Goal: Navigation & Orientation: Find specific page/section

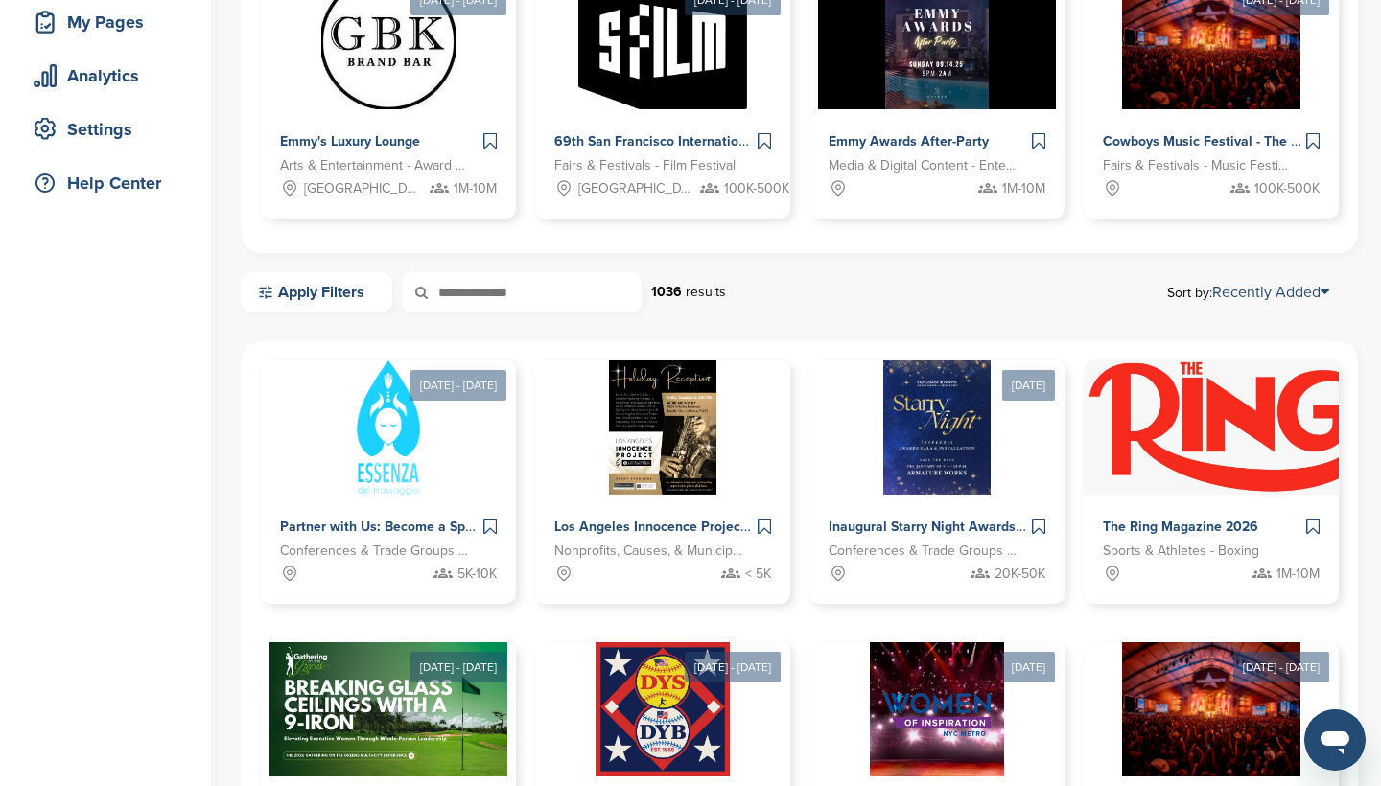
scroll to position [300, 0]
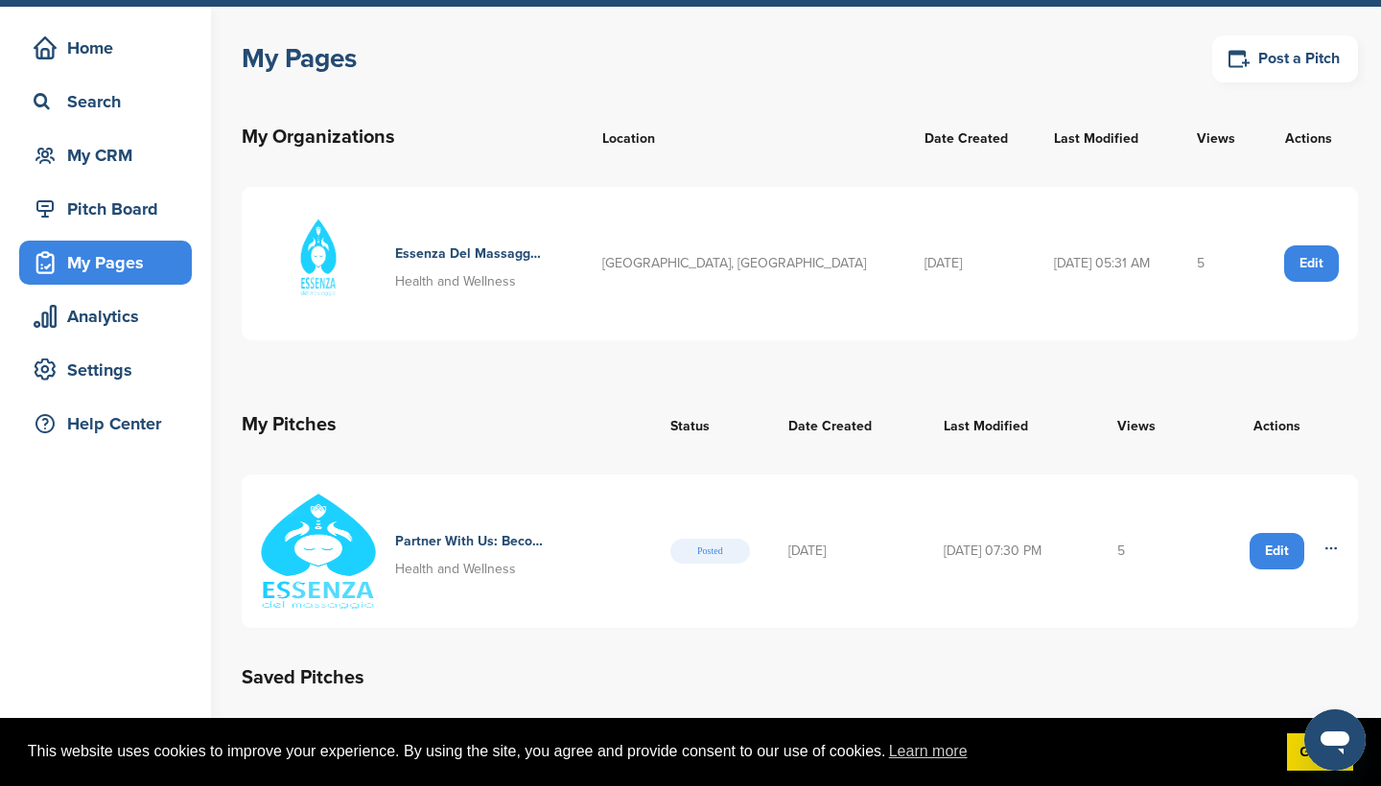
scroll to position [27, 0]
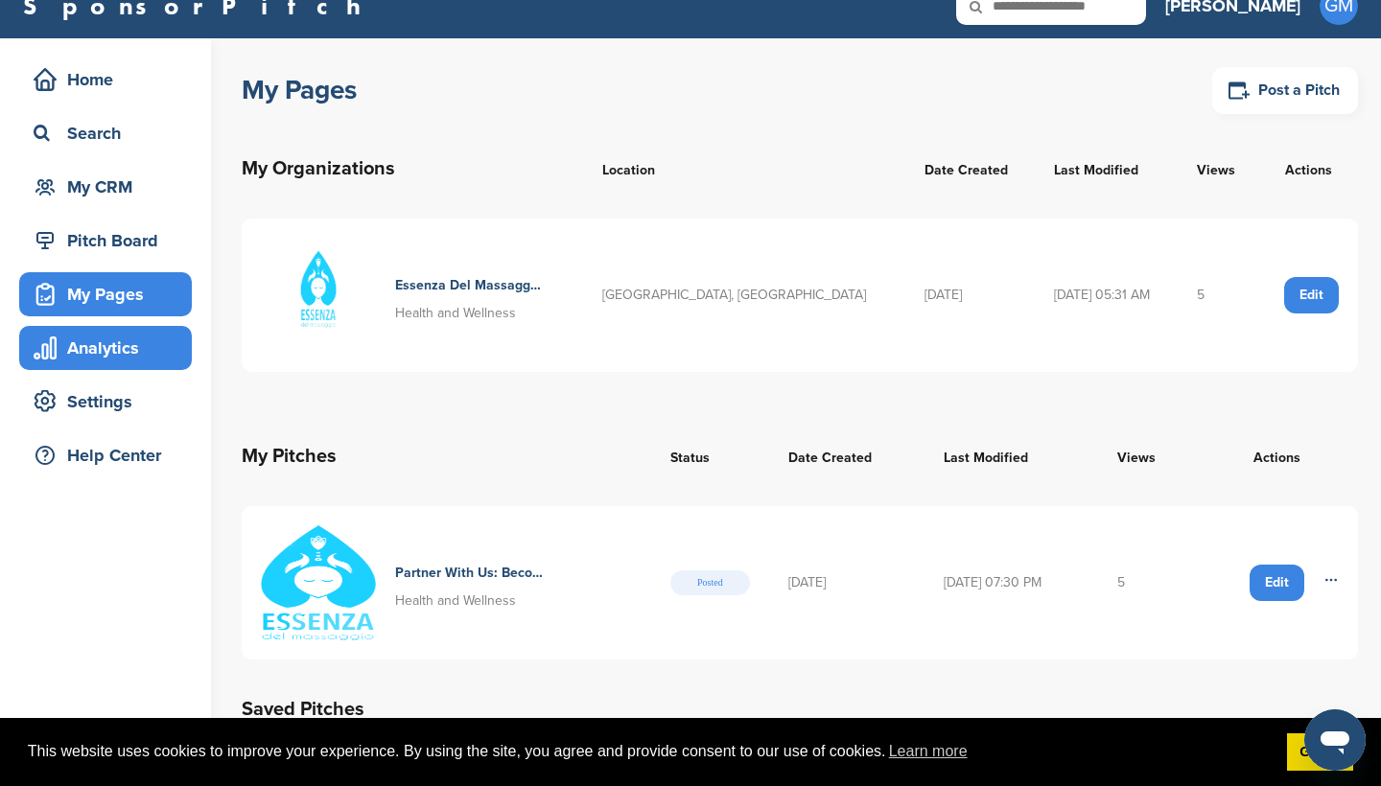
click at [145, 343] on div "Analytics" at bounding box center [110, 348] width 163 height 35
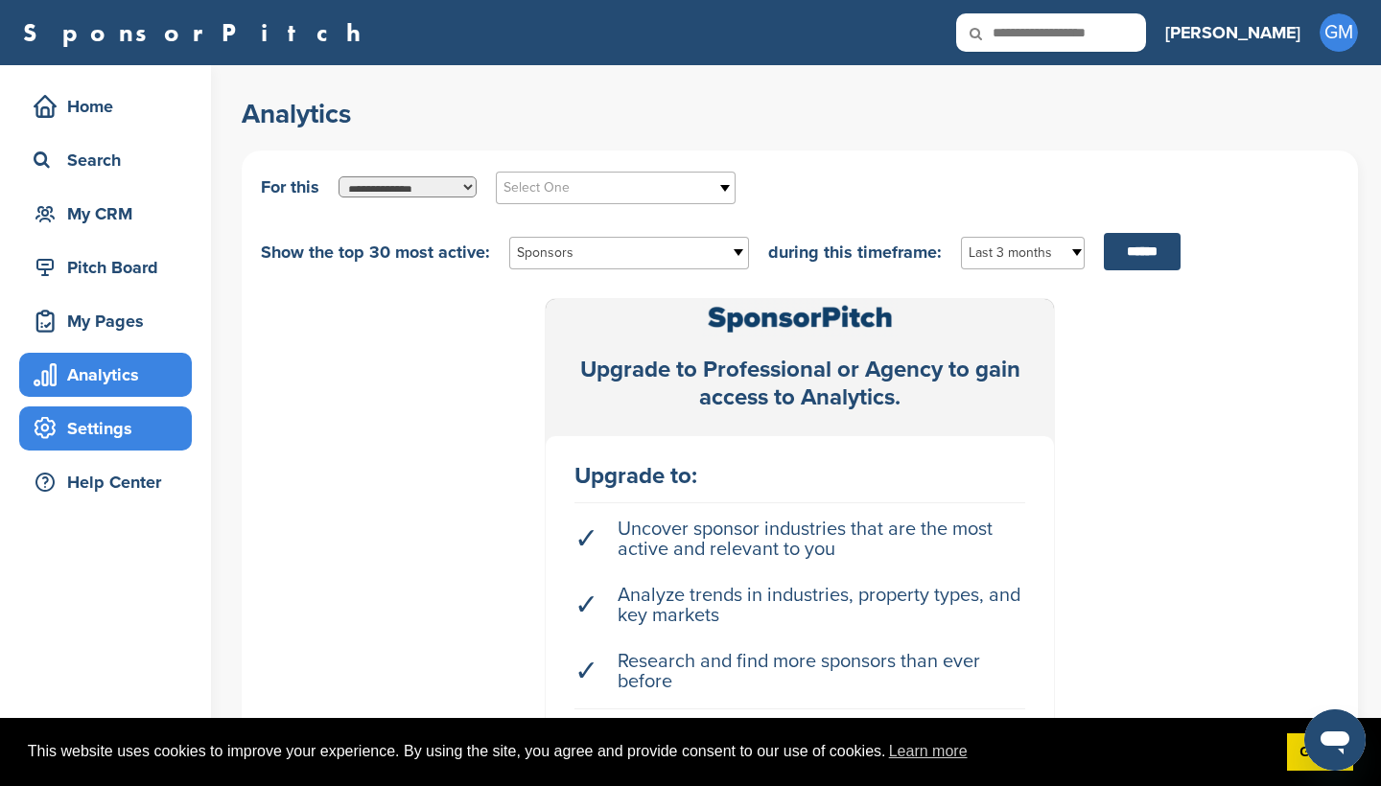
click at [82, 429] on div "Settings" at bounding box center [110, 428] width 163 height 35
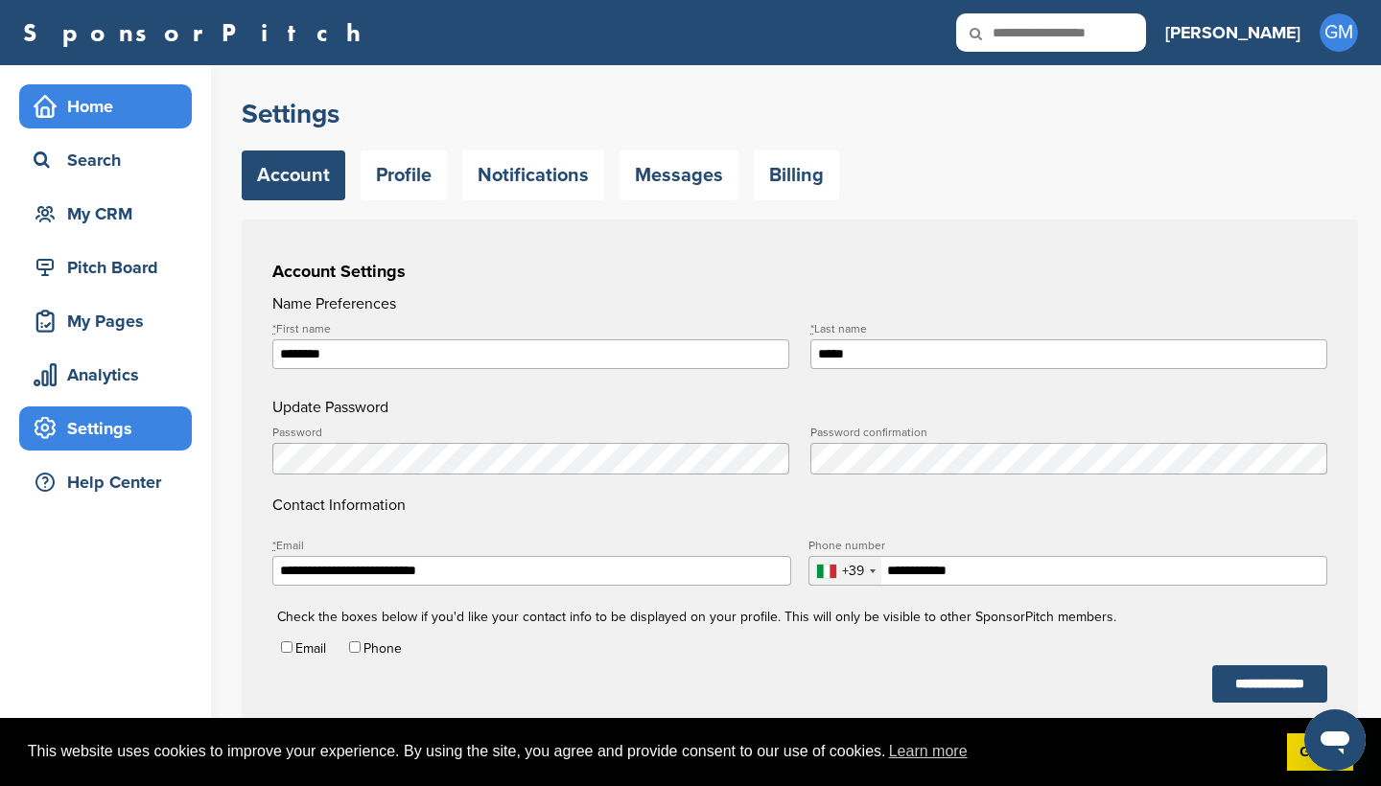
click at [98, 119] on div "Home" at bounding box center [110, 106] width 163 height 35
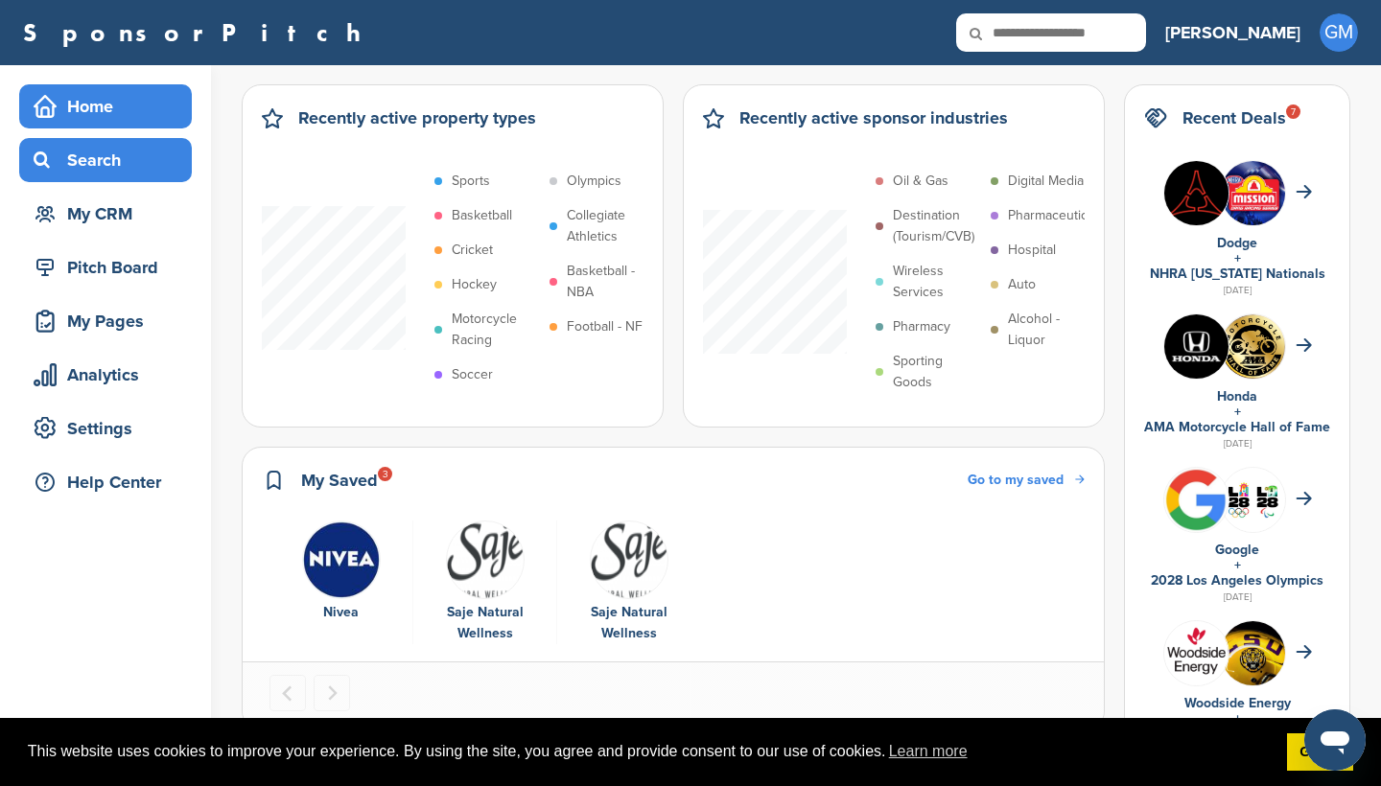
click at [124, 165] on div "Search" at bounding box center [110, 160] width 163 height 35
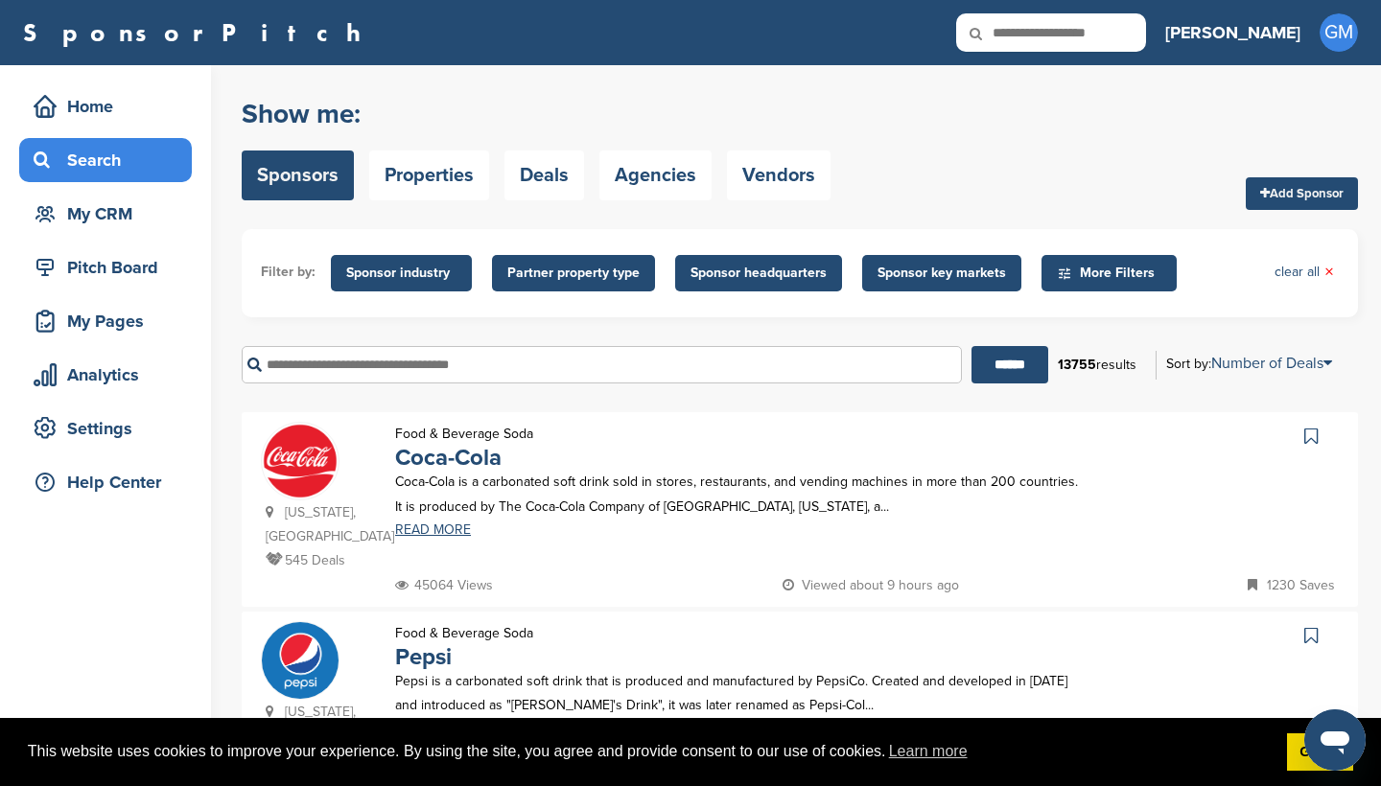
click at [935, 268] on span "Sponsor key markets" at bounding box center [941, 273] width 128 height 21
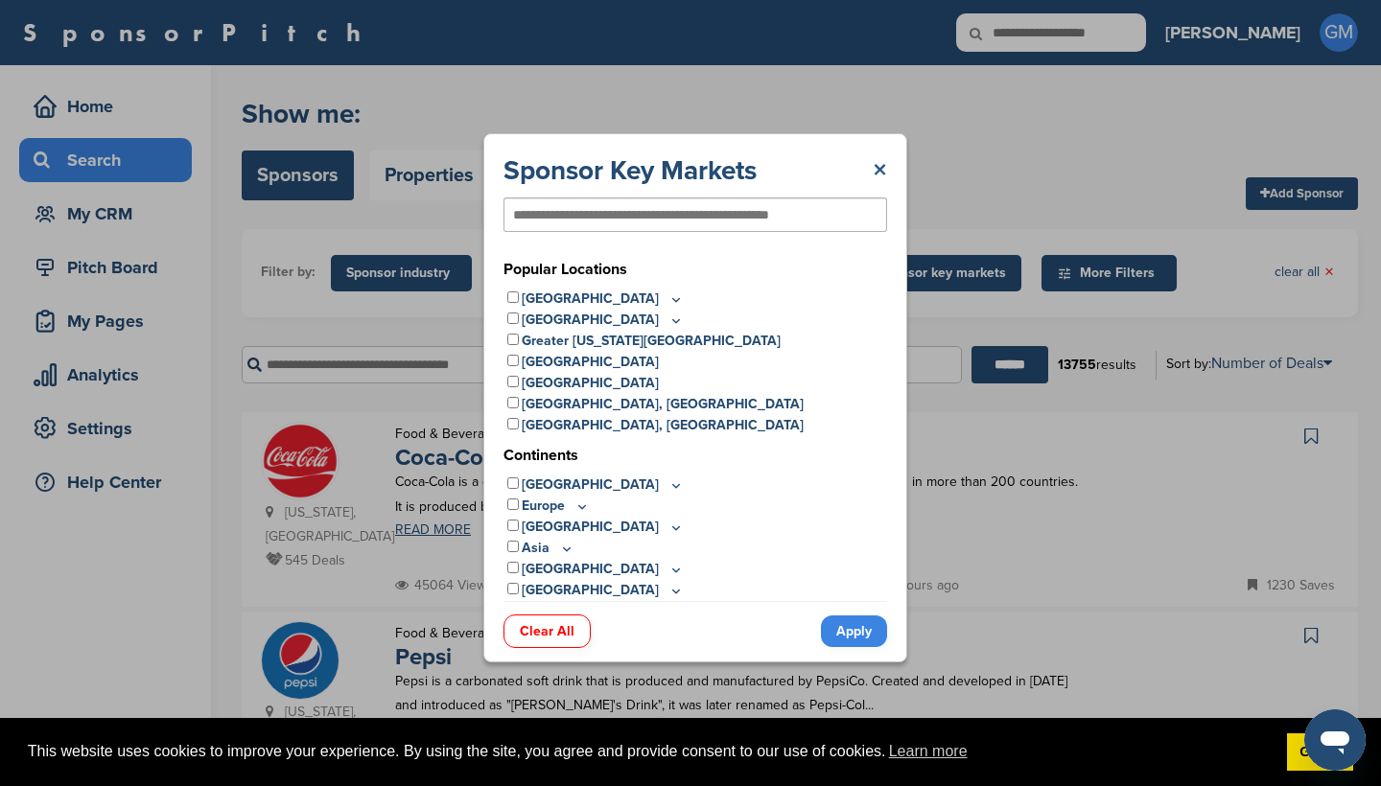
click at [875, 164] on link "×" at bounding box center [880, 170] width 14 height 35
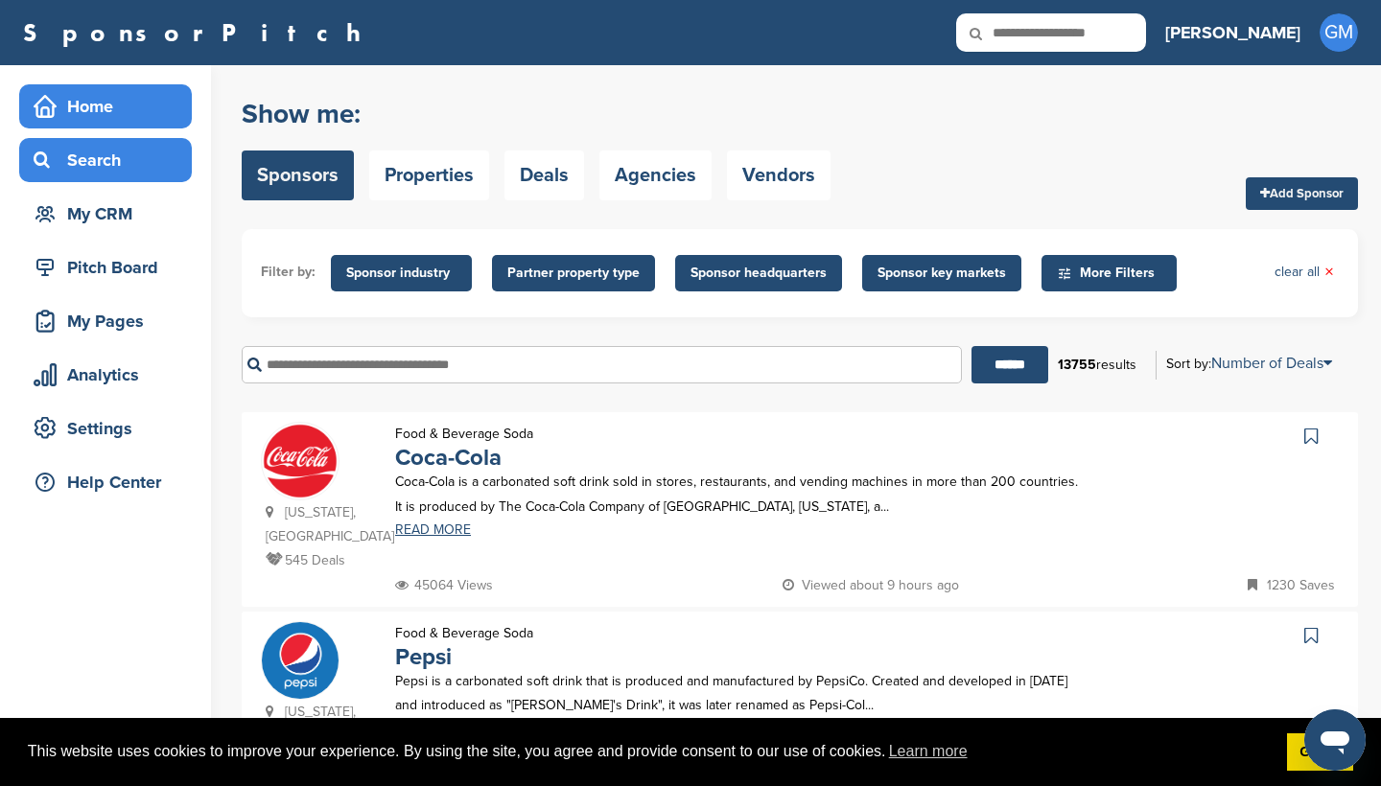
click at [122, 124] on div "Home" at bounding box center [105, 106] width 173 height 44
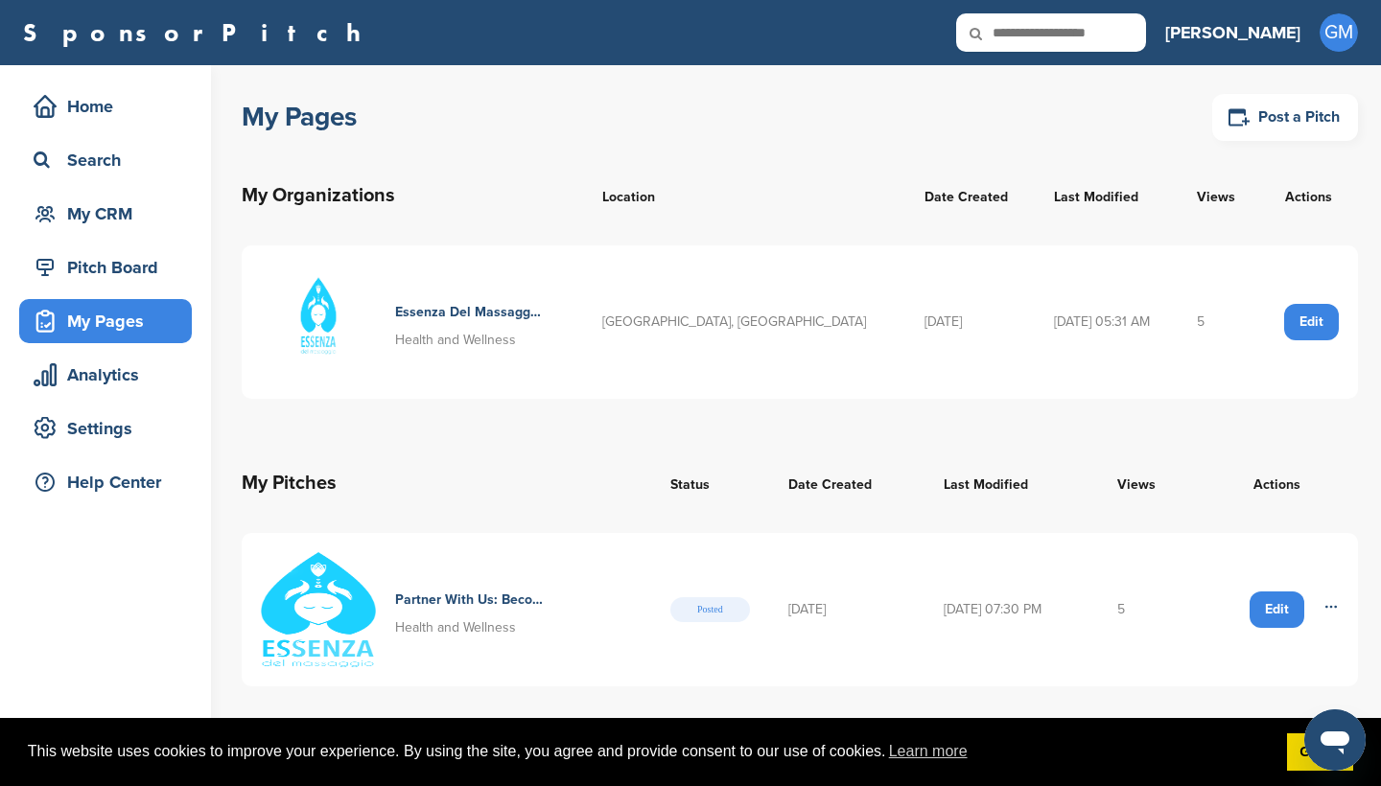
click at [1330, 608] on icon at bounding box center [1330, 606] width 15 height 15
click at [924, 617] on td "10/13/2025 07:30 PM" at bounding box center [1011, 609] width 174 height 153
click at [137, 384] on div "Analytics" at bounding box center [110, 375] width 163 height 35
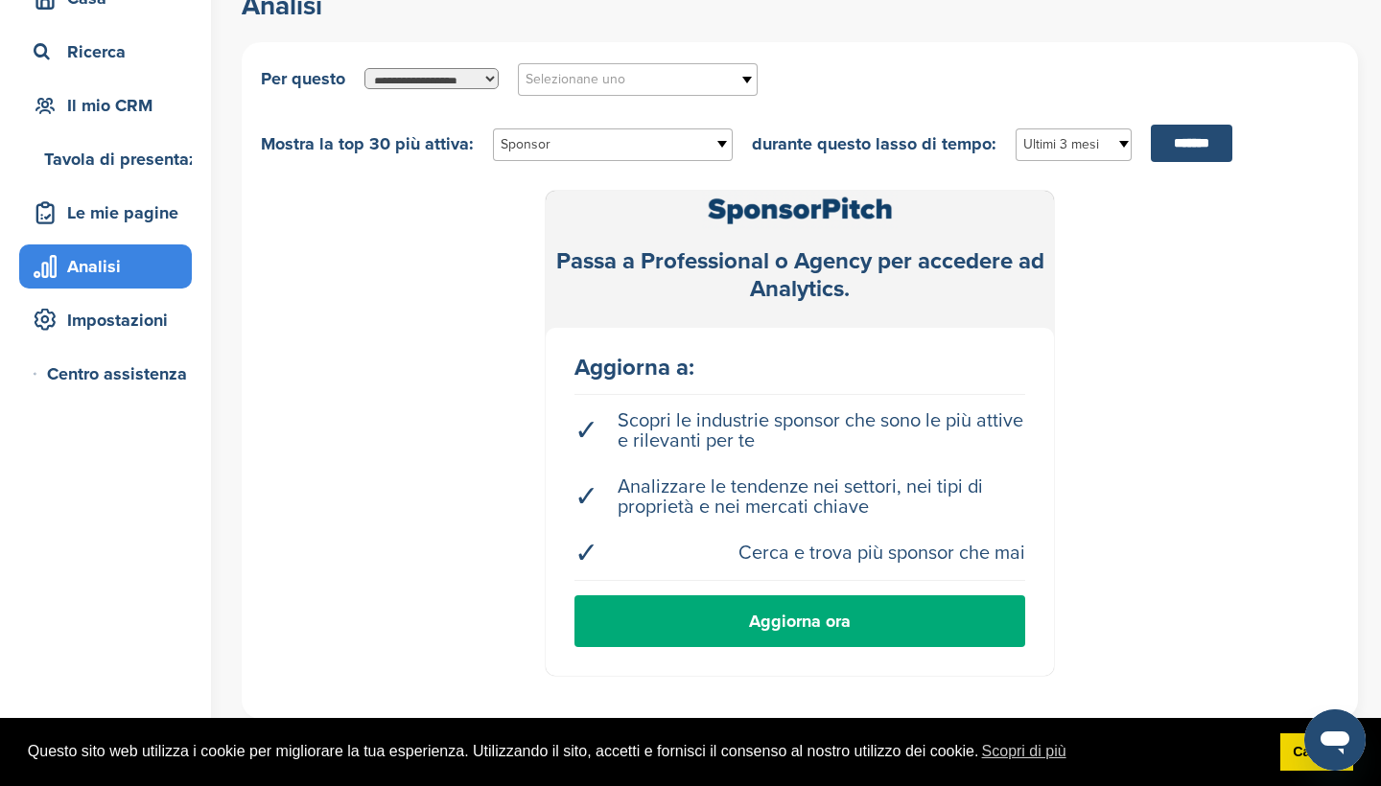
scroll to position [113, 0]
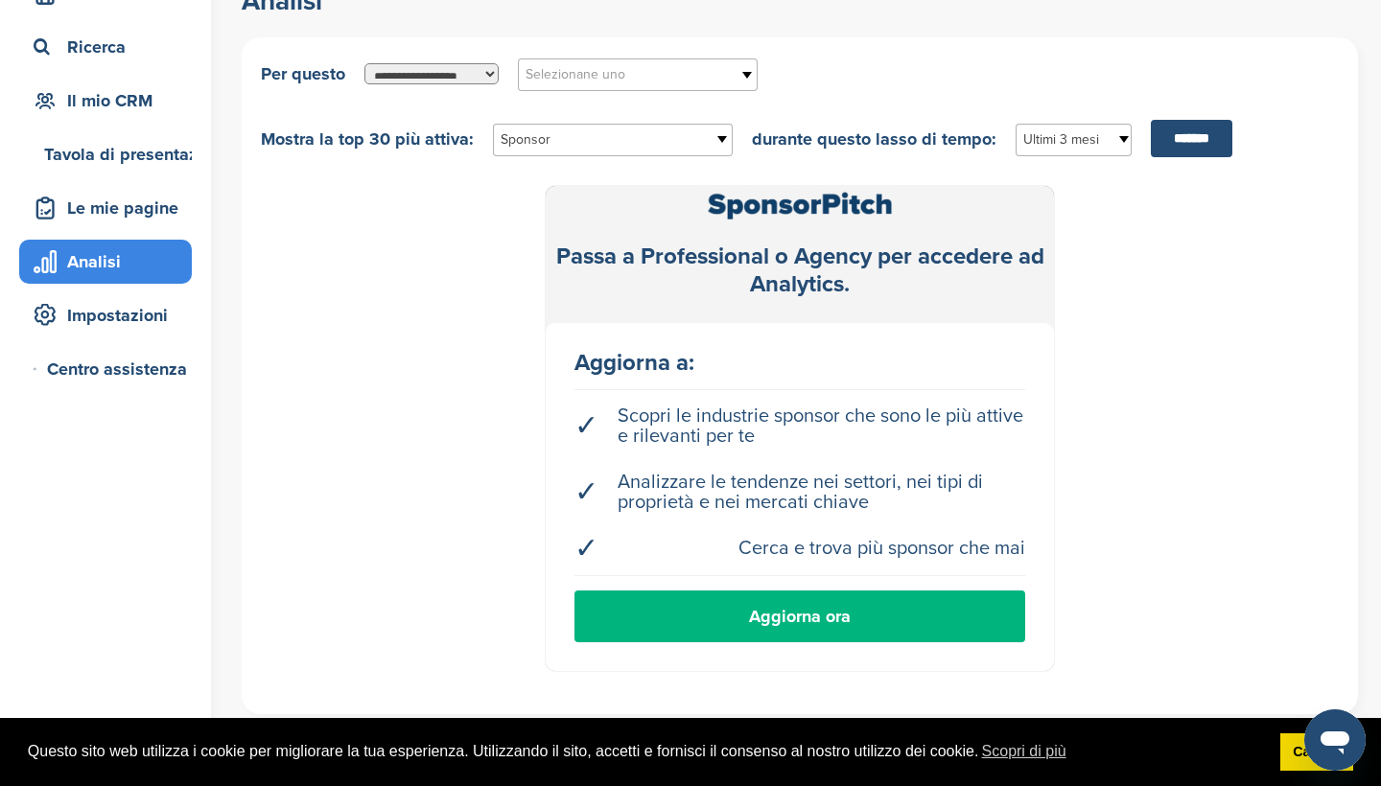
click at [870, 611] on link "Aggiorna ora" at bounding box center [799, 617] width 451 height 52
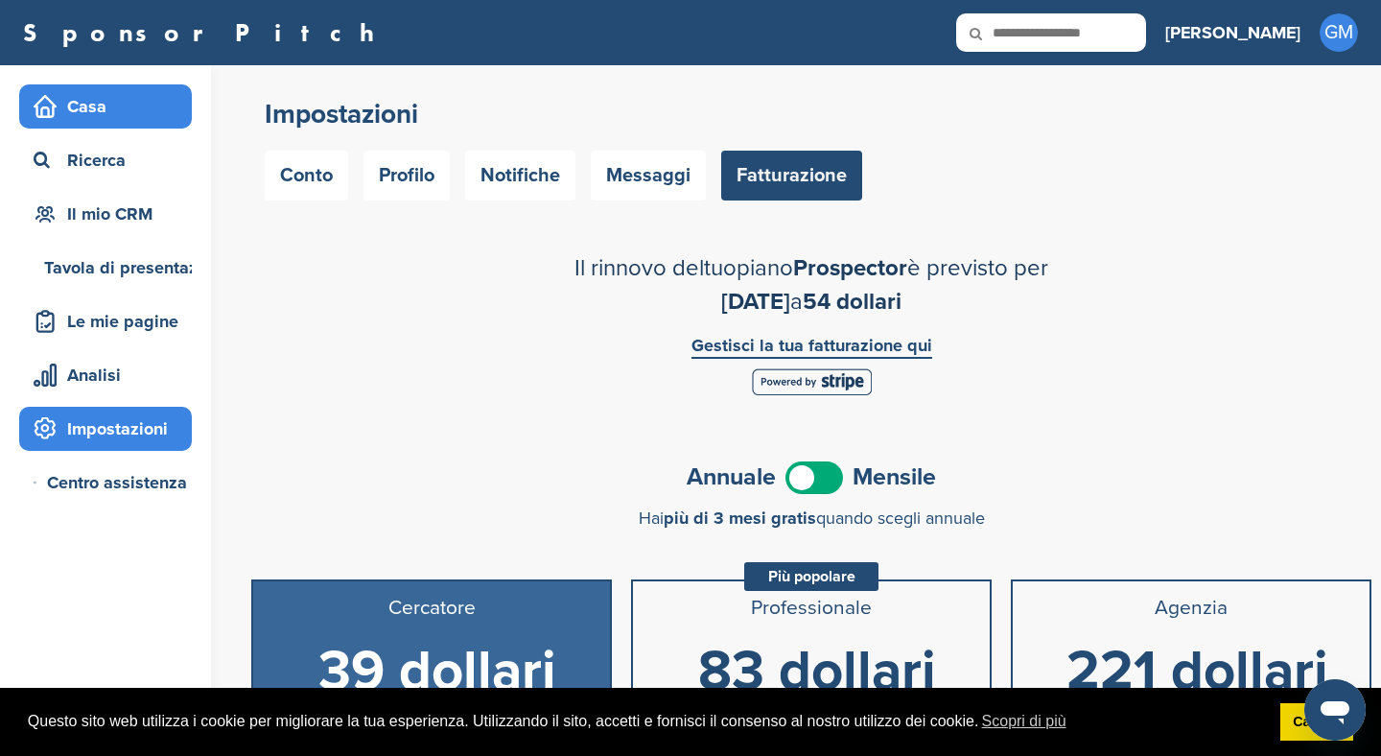
click at [160, 106] on div "Casa" at bounding box center [110, 106] width 163 height 35
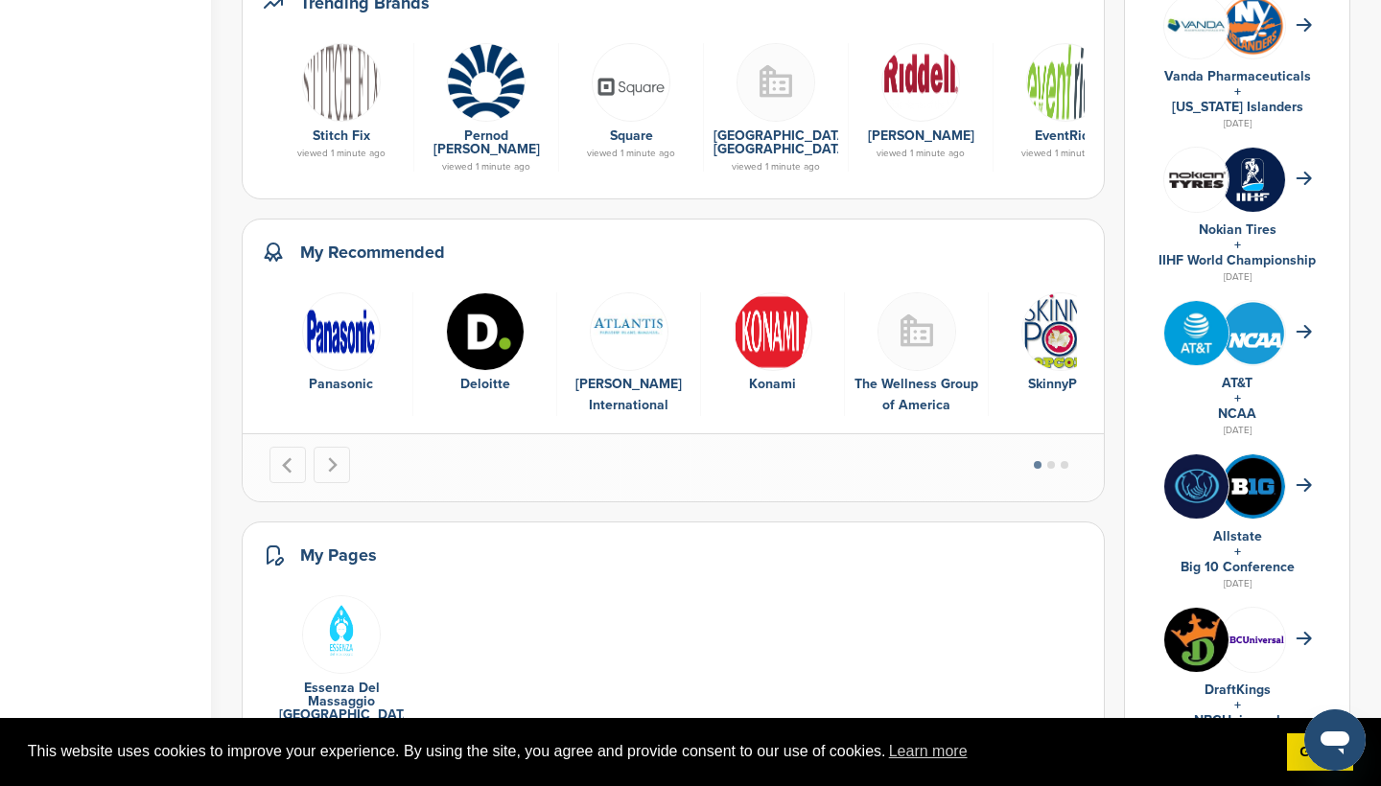
scroll to position [780, 0]
click at [1055, 465] on button "Go to page 2" at bounding box center [1051, 465] width 8 height 8
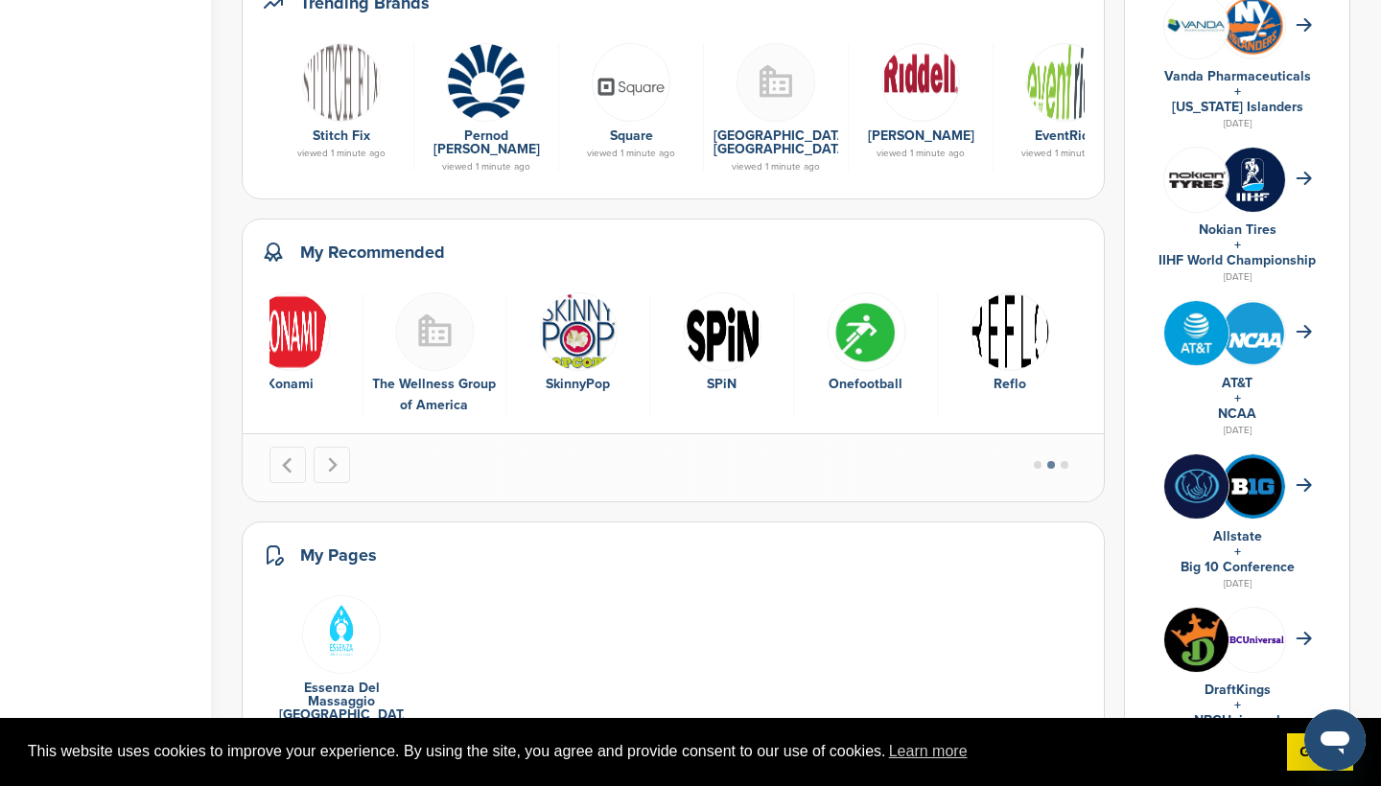
click at [1071, 469] on li "Select a slide to show" at bounding box center [1064, 465] width 13 height 14
click at [855, 477] on div at bounding box center [673, 467] width 861 height 68
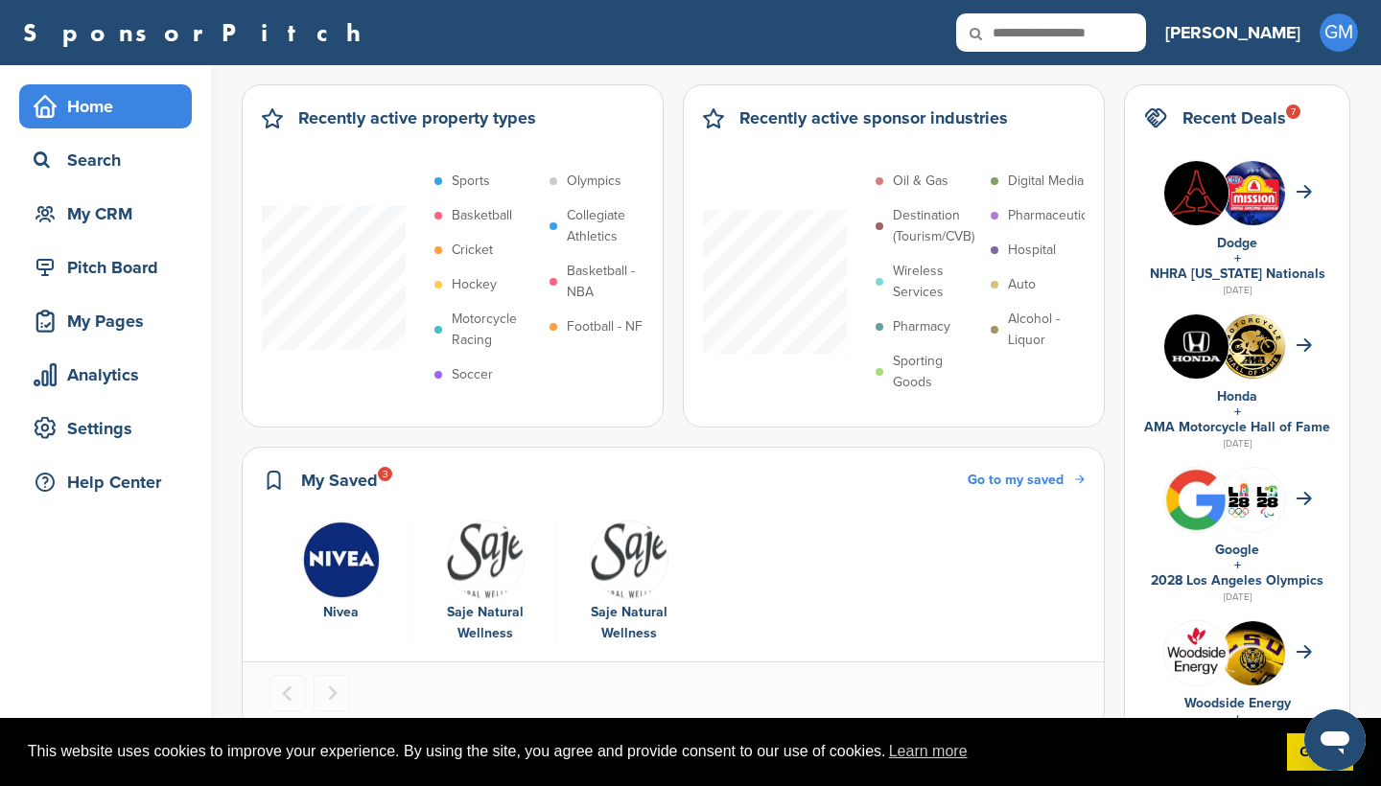
scroll to position [0, 0]
click at [145, 280] on div "Pitch Board" at bounding box center [110, 267] width 163 height 35
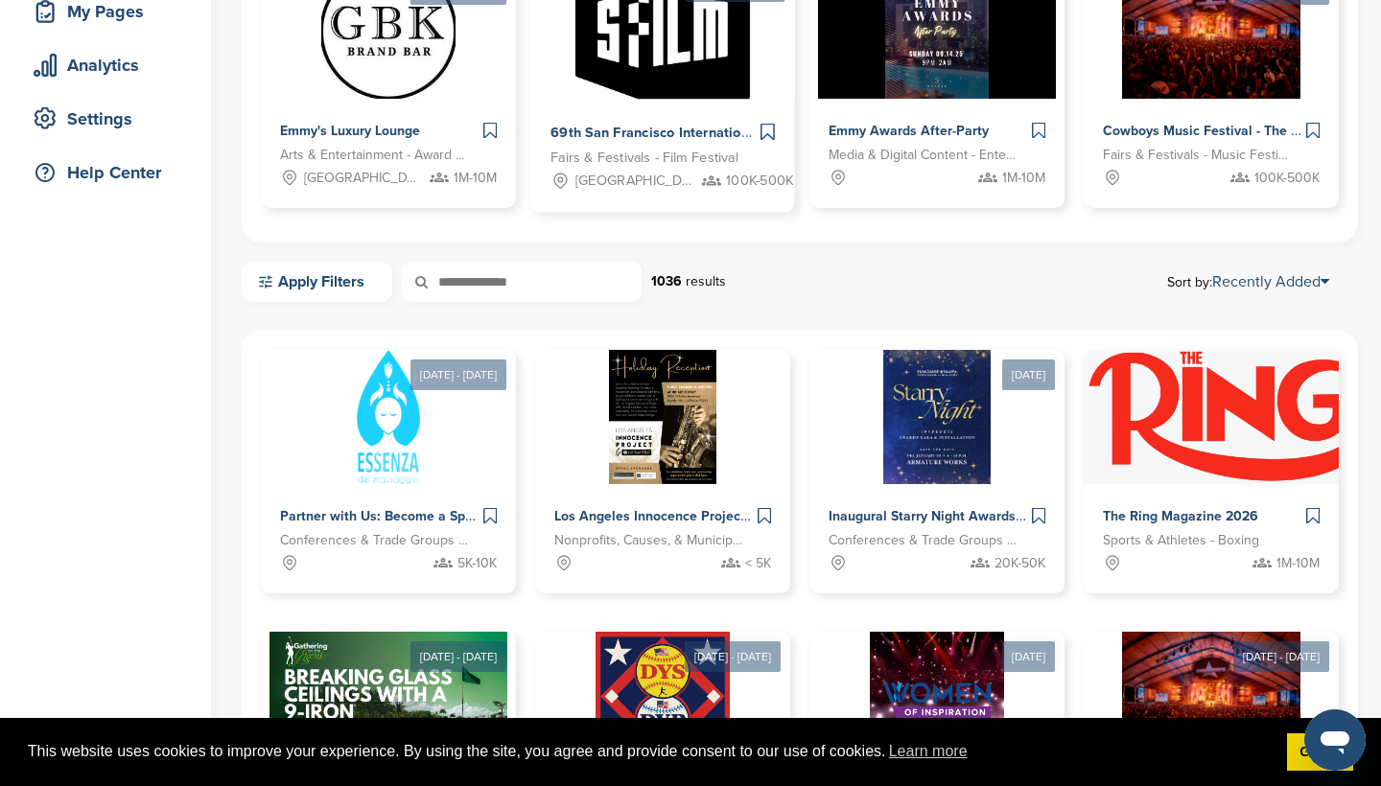
scroll to position [318, 0]
